Goal: Transaction & Acquisition: Purchase product/service

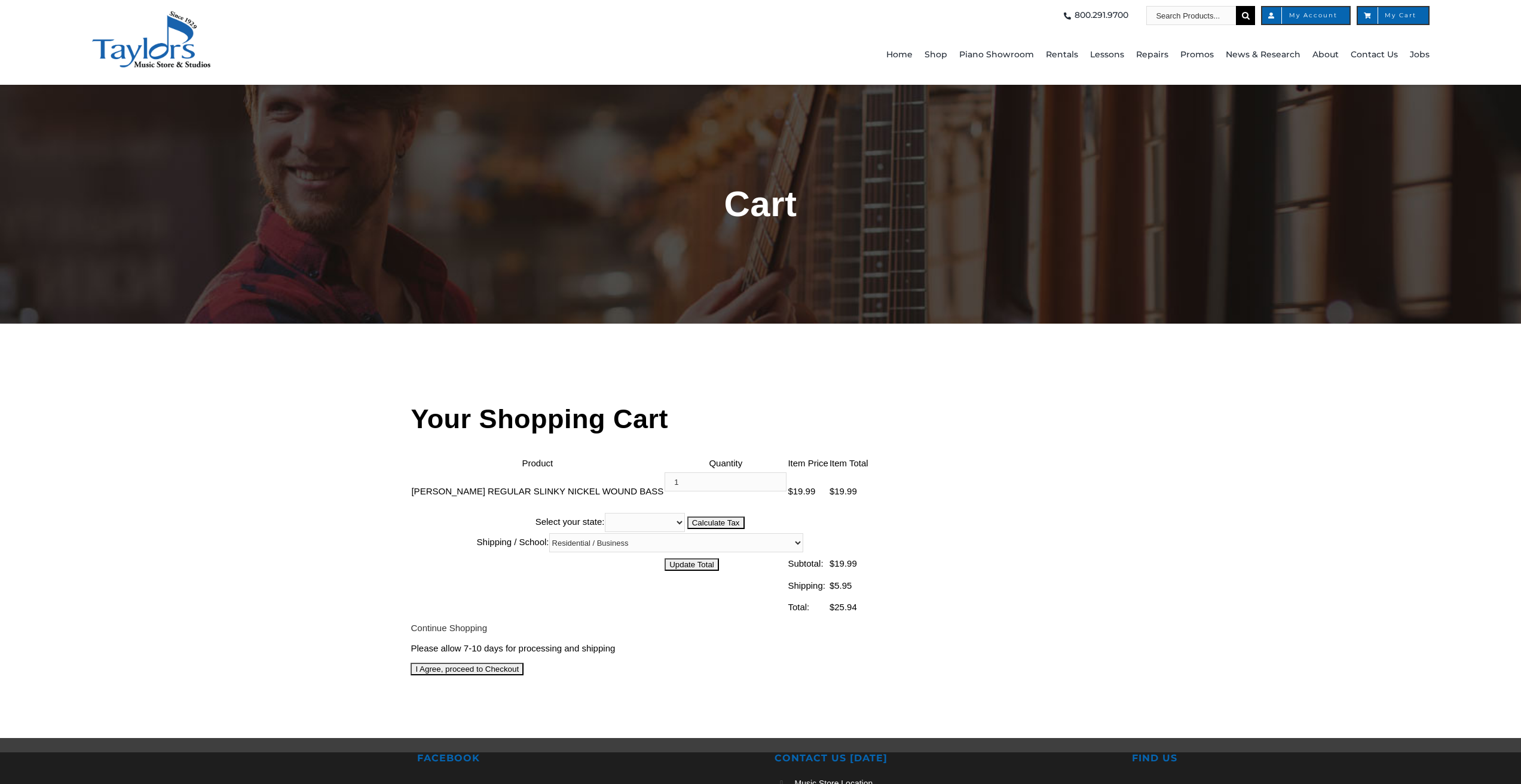
click at [688, 513] on select "Alabama Alaska Arizona Arkansas California Colorado Connecticut Delaware D. C. …" at bounding box center [648, 522] width 80 height 19
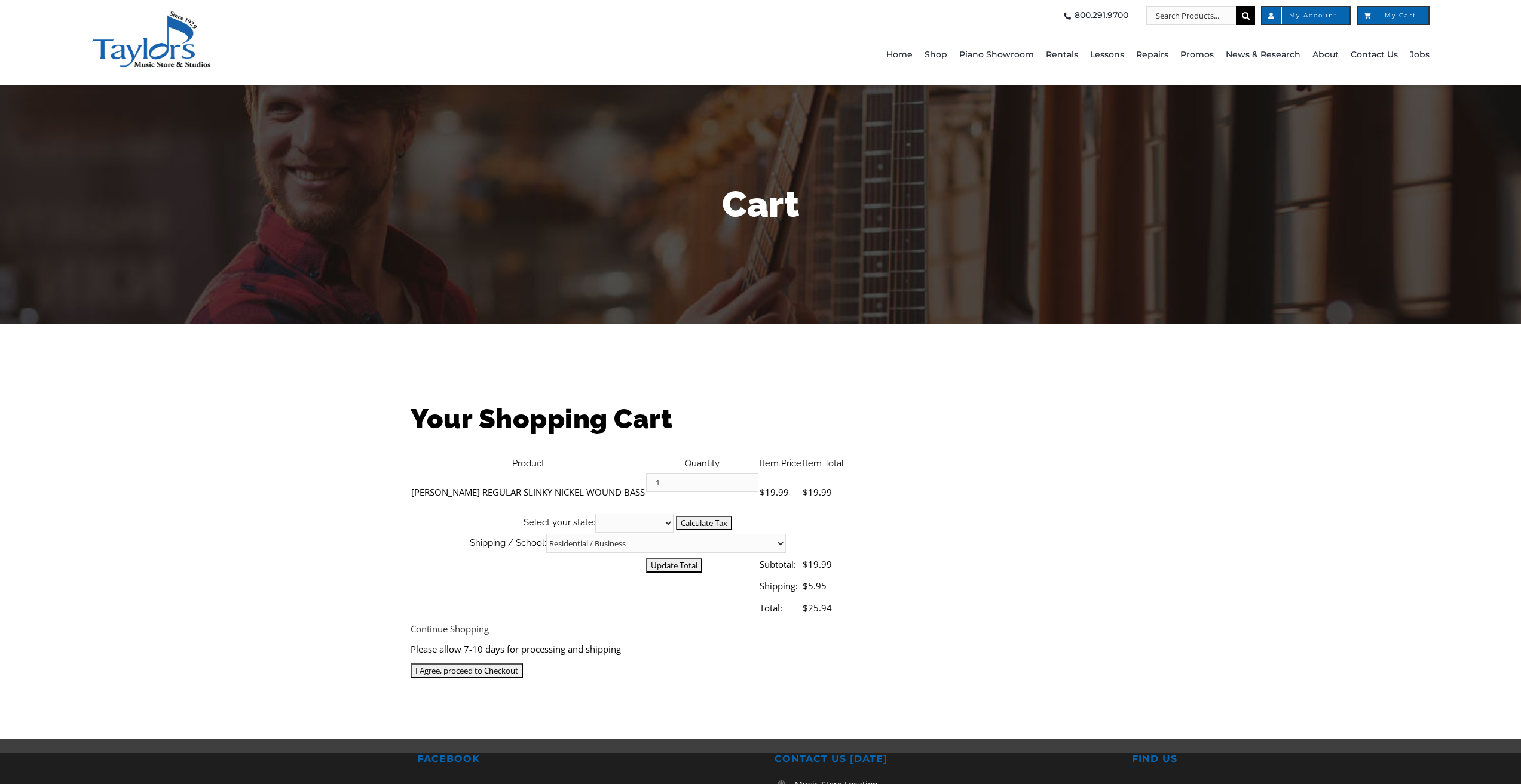
click at [673, 514] on select "Alabama Alaska Arizona Arkansas California Colorado Connecticut Delaware D. C. …" at bounding box center [634, 523] width 79 height 19
click at [646, 492] on img at bounding box center [646, 492] width 0 height 0
